Goal: Information Seeking & Learning: Find specific fact

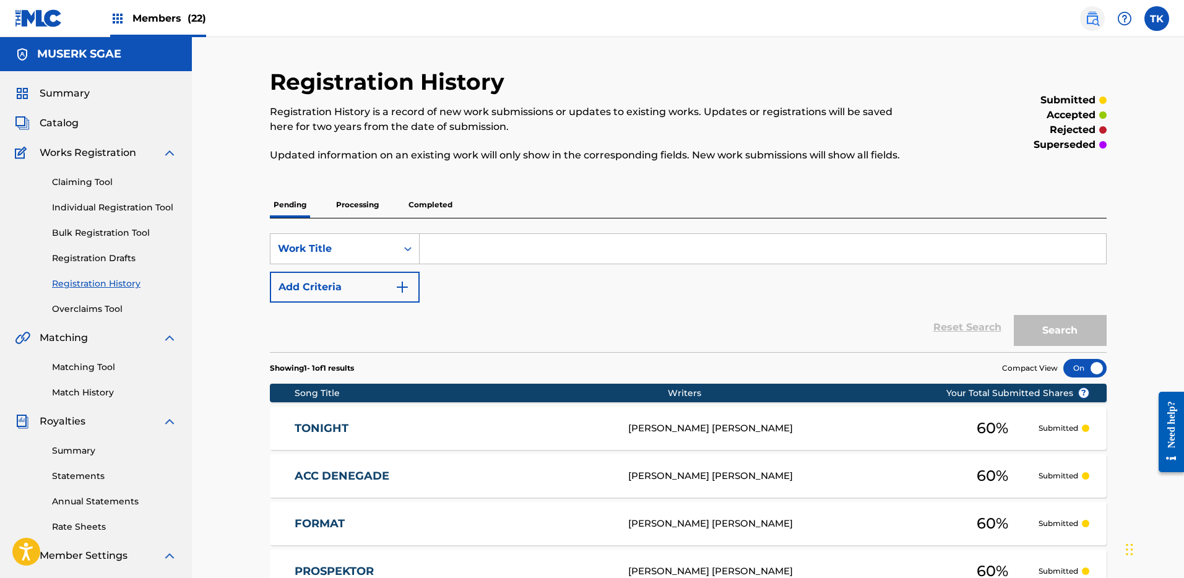
click at [1094, 17] on img at bounding box center [1092, 18] width 15 height 15
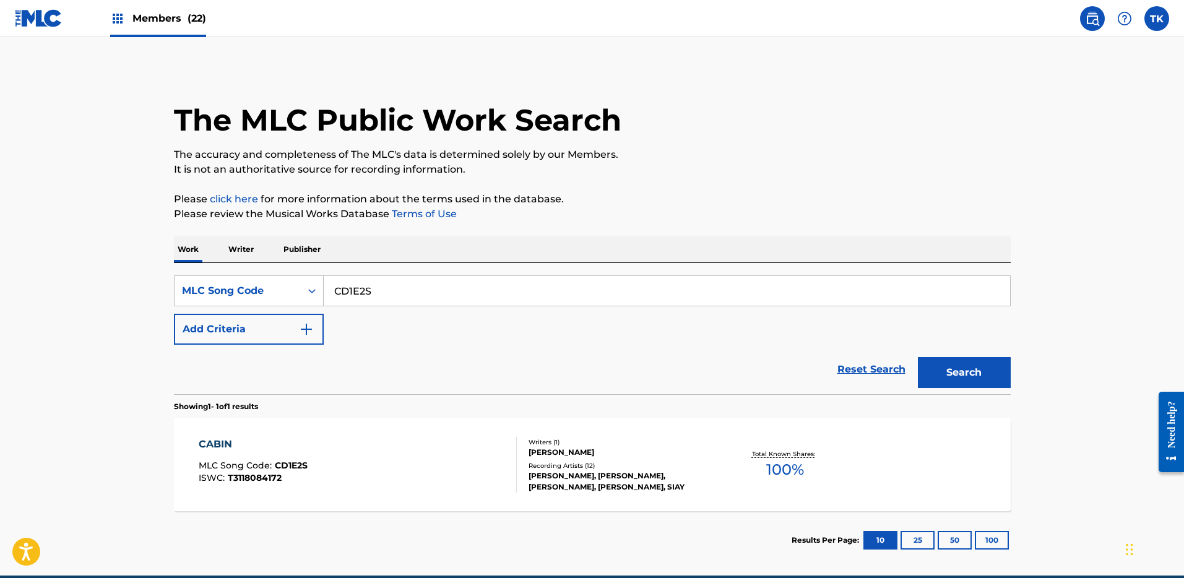
click at [366, 330] on div "SearchWithCriteria9b8bd4ea-a9c2-4d70-a6b4-3ded73e5f76e MLC Song Code CD1E2S Add…" at bounding box center [592, 309] width 837 height 69
click at [379, 289] on input "CD1E2S" at bounding box center [667, 291] width 686 height 30
paste input "IC98G"
type input "IC98GS"
click at [932, 351] on div "Search" at bounding box center [961, 370] width 99 height 50
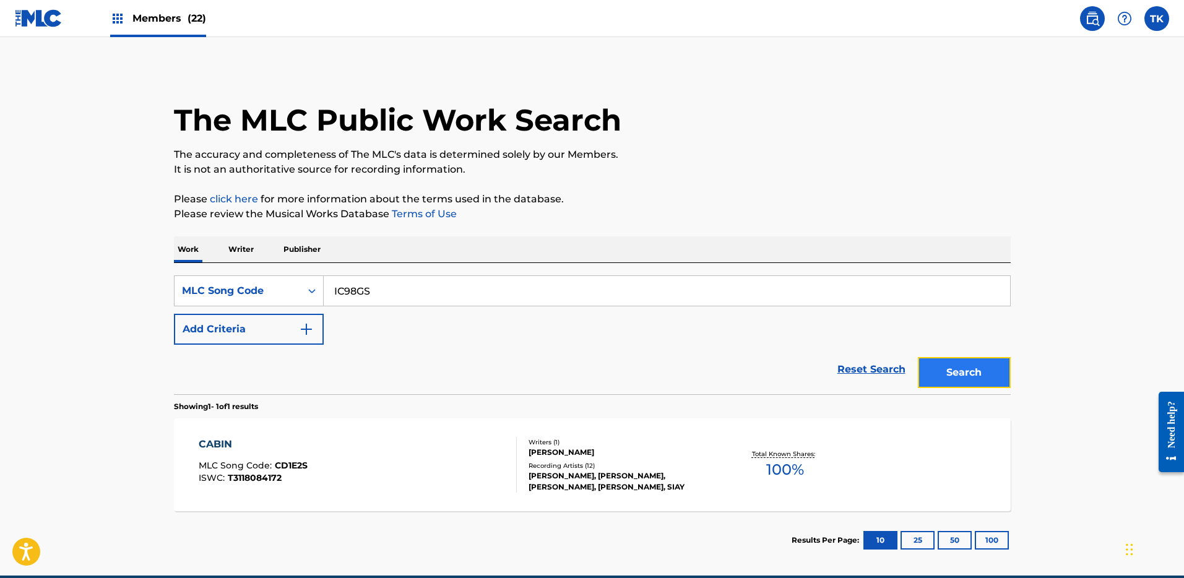
click at [941, 366] on button "Search" at bounding box center [964, 372] width 93 height 31
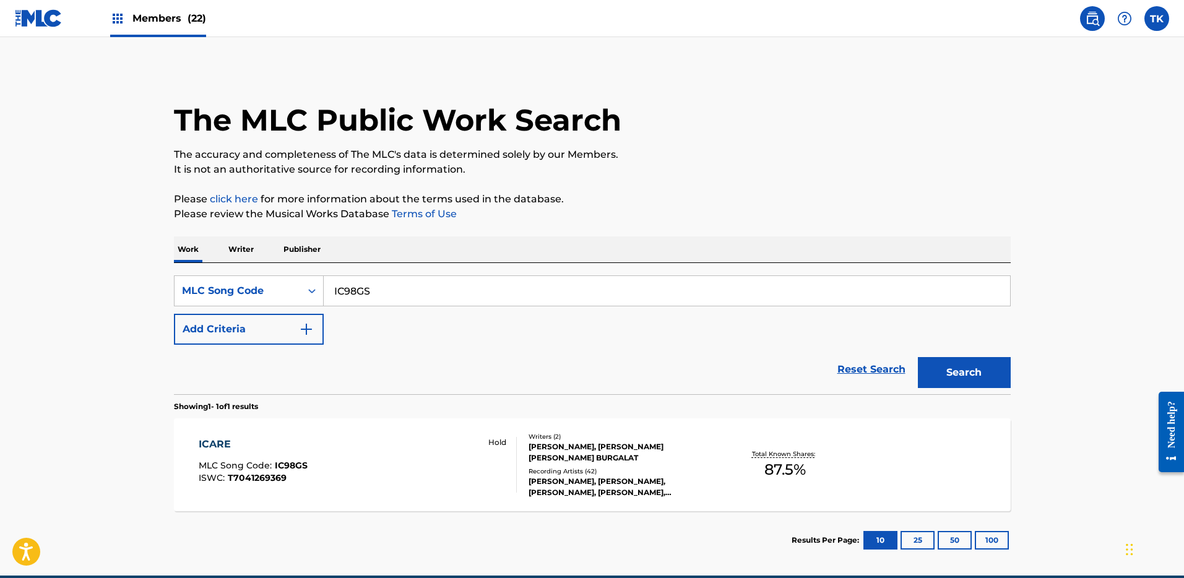
click at [563, 455] on div "[PERSON_NAME], [PERSON_NAME] [PERSON_NAME] BURGALAT" at bounding box center [621, 452] width 187 height 22
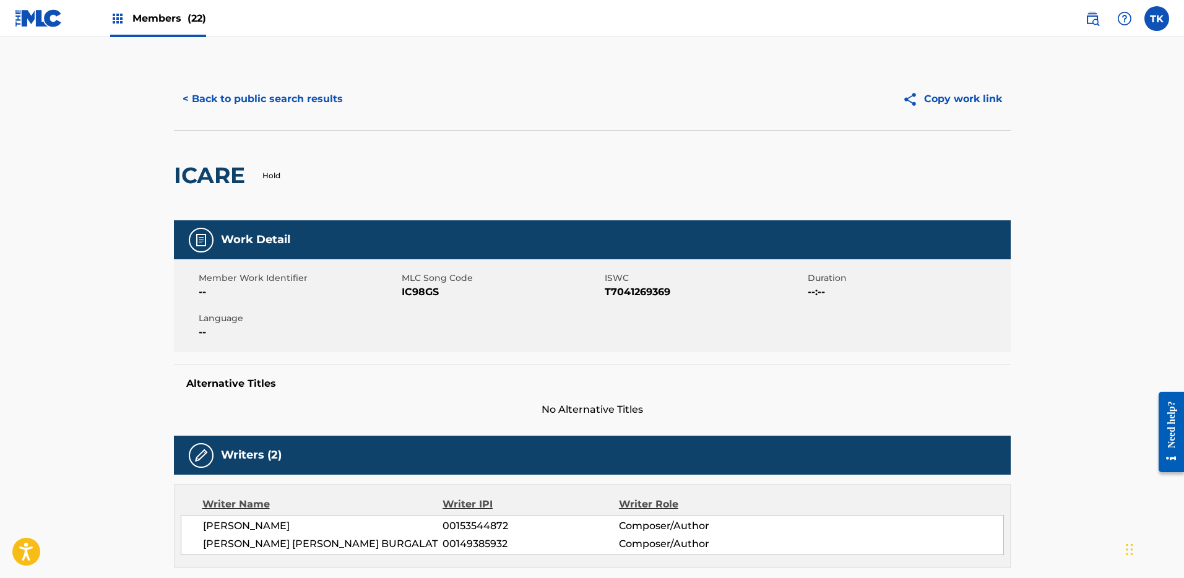
click at [644, 291] on span "T7041269369" at bounding box center [705, 292] width 200 height 15
copy span "T7041269369"
click at [290, 84] on button "< Back to public search results" at bounding box center [263, 99] width 178 height 31
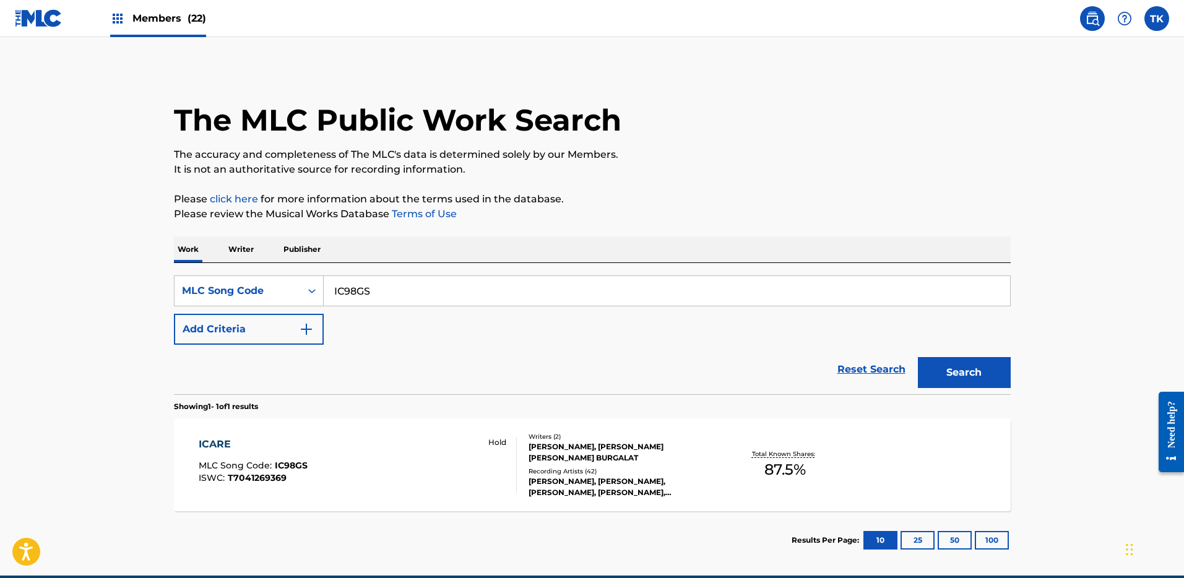
click at [468, 270] on div "SearchWithCriteria9b8bd4ea-a9c2-4d70-a6b4-3ded73e5f76e MLC Song Code IC98GS Add…" at bounding box center [592, 328] width 837 height 131
click at [466, 295] on input "IC98GS" at bounding box center [667, 291] width 686 height 30
paste input "BE5PCU"
type input "BE5PCU"
click at [918, 357] on button "Search" at bounding box center [964, 372] width 93 height 31
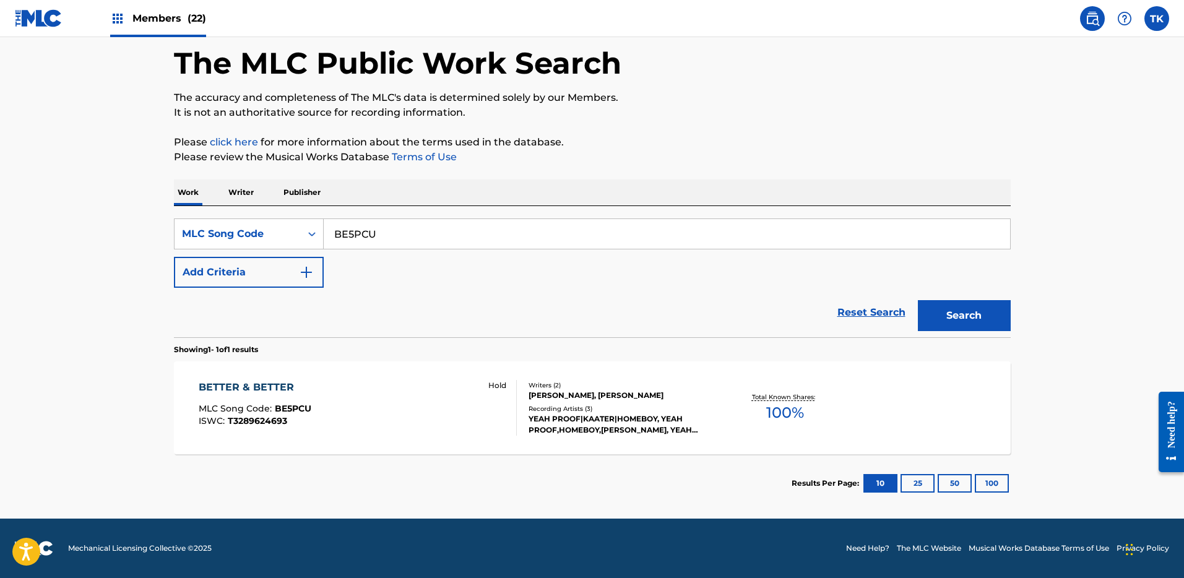
click at [494, 408] on div "Hold" at bounding box center [496, 408] width 39 height 56
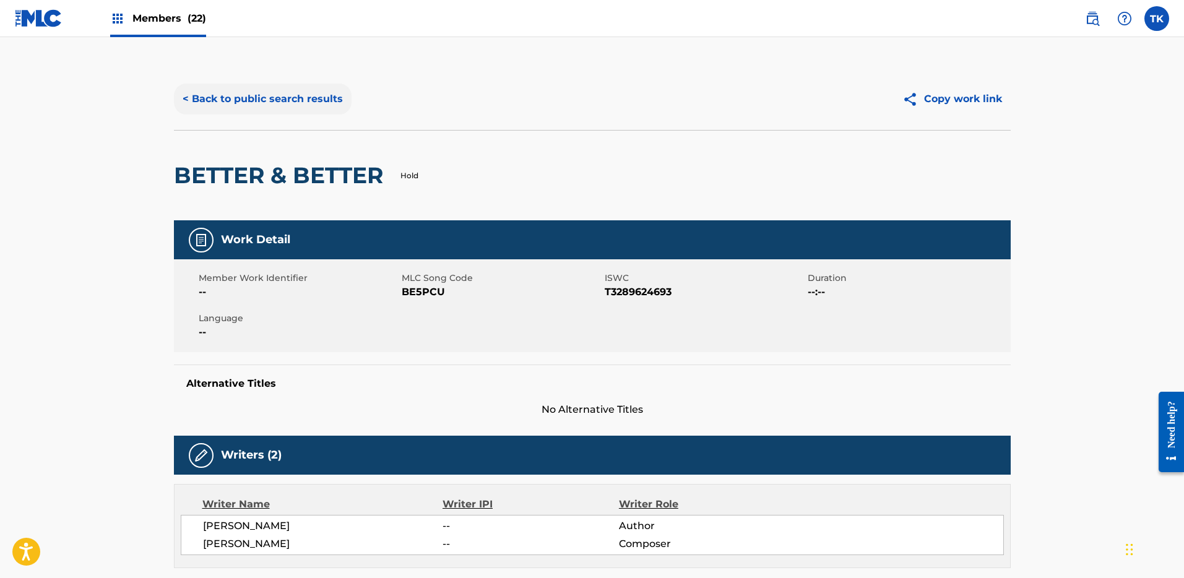
click at [278, 103] on button "< Back to public search results" at bounding box center [263, 99] width 178 height 31
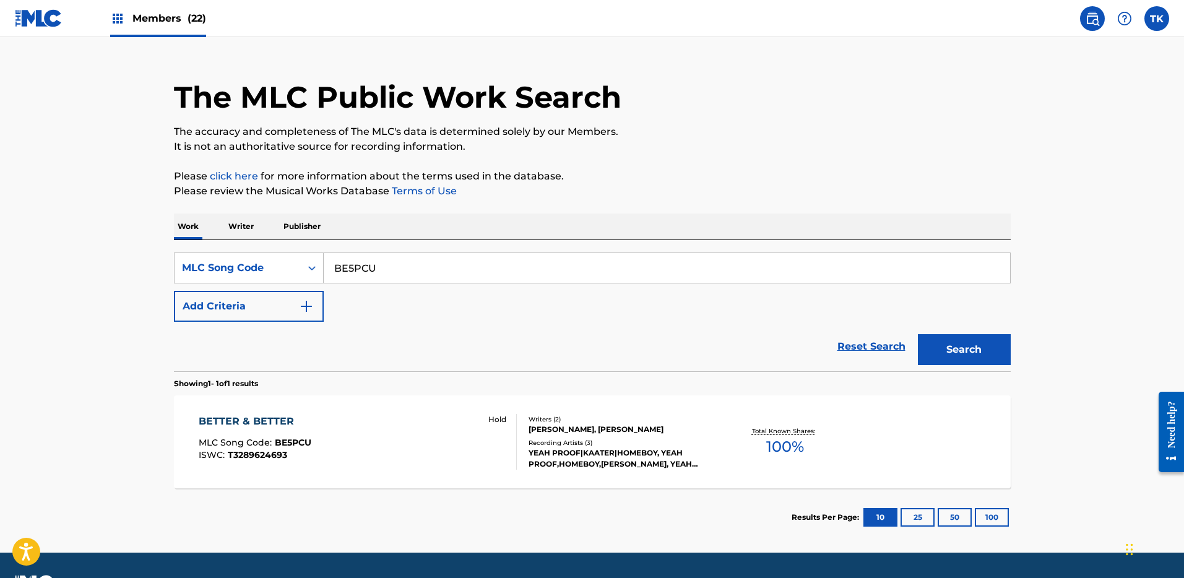
scroll to position [23, 0]
click at [530, 418] on div "Writers ( 2 )" at bounding box center [621, 419] width 187 height 9
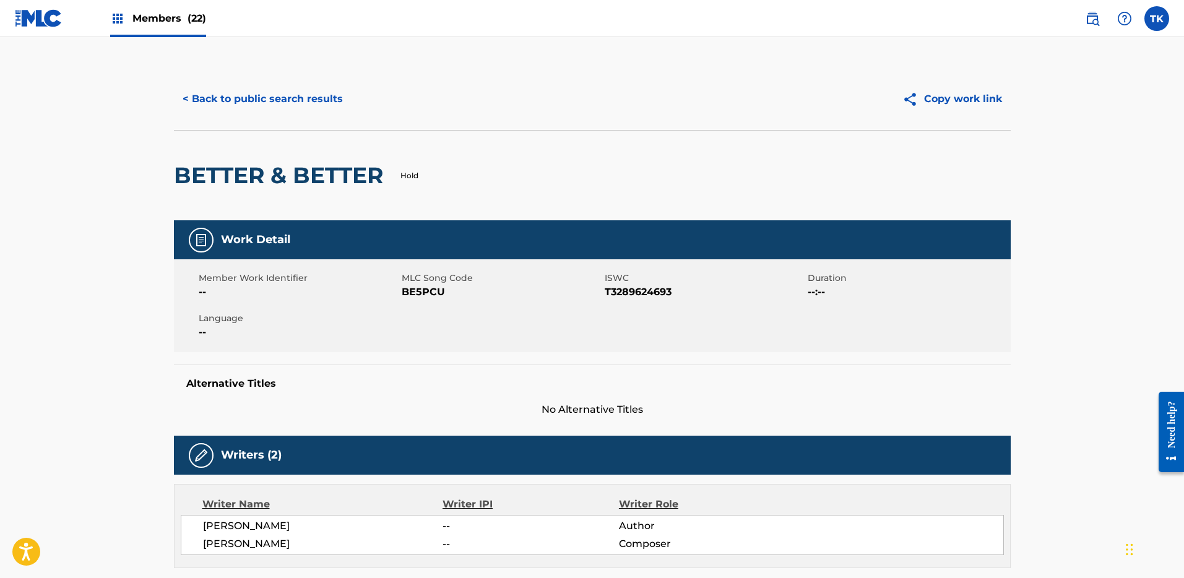
click at [640, 293] on span "T3289624693" at bounding box center [705, 292] width 200 height 15
copy span "T3289624693"
click at [411, 294] on span "BE5PCU" at bounding box center [502, 292] width 200 height 15
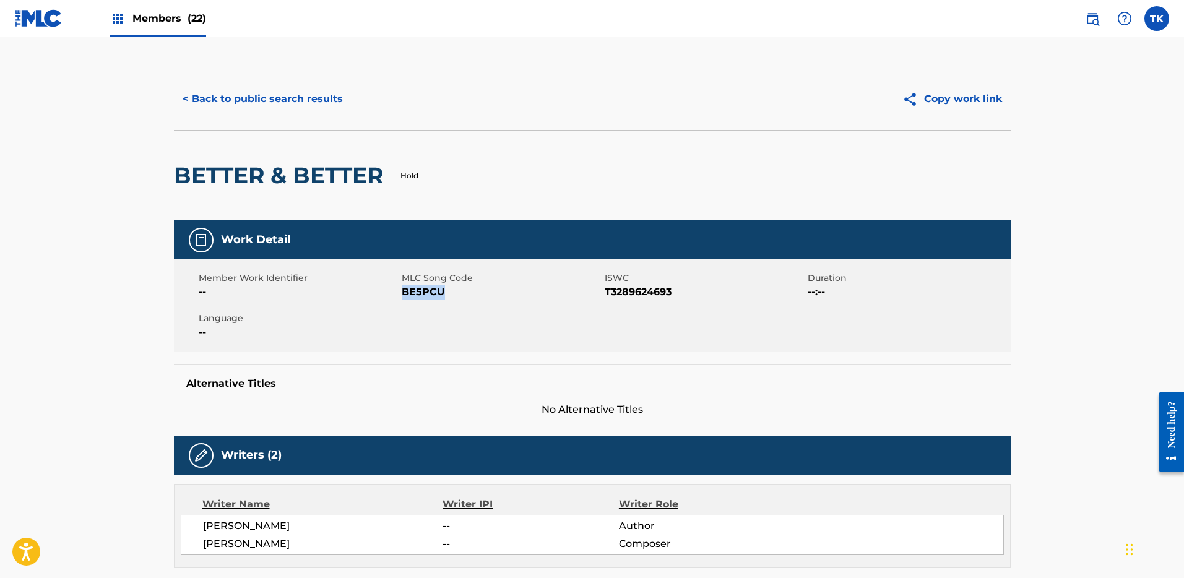
copy span "BE5PCU"
drag, startPoint x: 389, startPoint y: 183, endPoint x: 163, endPoint y: 175, distance: 226.6
click at [163, 175] on div "< Back to public search results Copy work link BETTER & BETTER Hold Work Detail…" at bounding box center [592, 583] width 866 height 1030
copy h2 "BETTER & BETTER"
click at [293, 98] on button "< Back to public search results" at bounding box center [263, 99] width 178 height 31
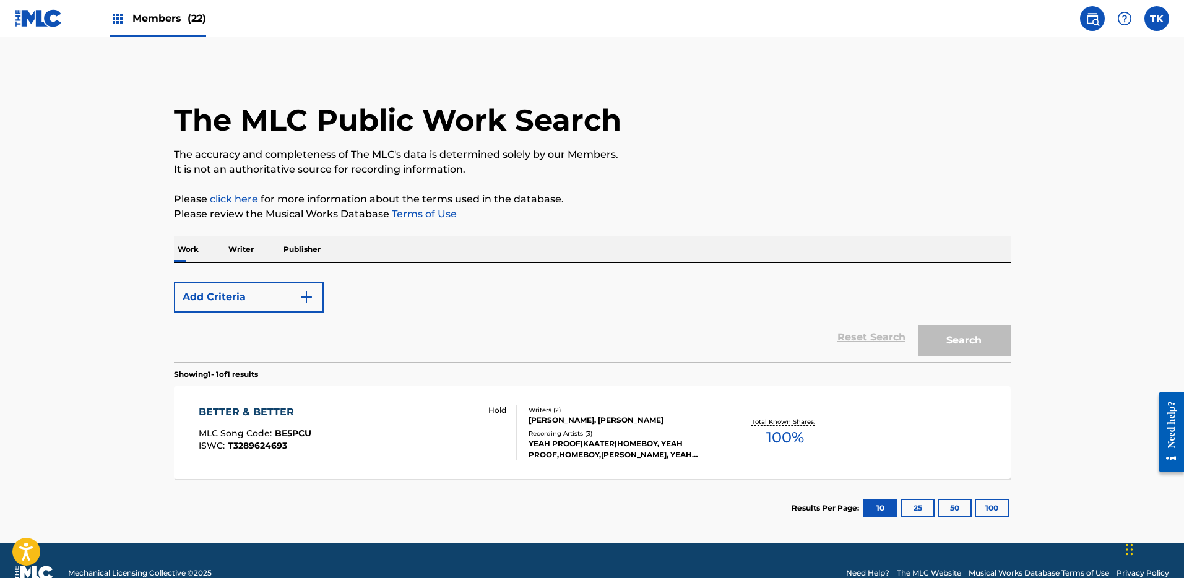
scroll to position [23, 0]
